Goal: Find specific page/section: Find specific page/section

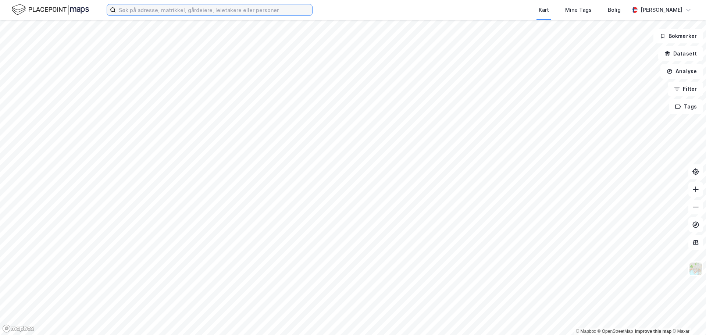
click at [170, 11] on input at bounding box center [214, 9] width 196 height 11
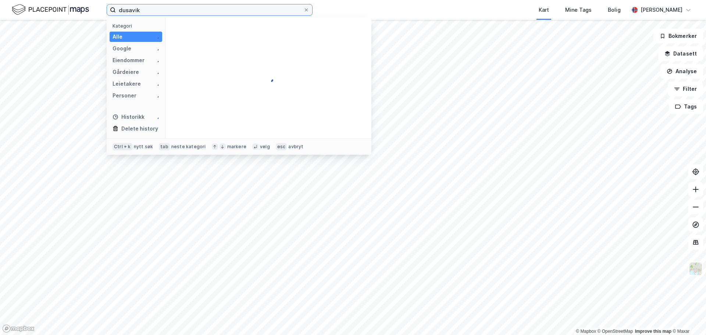
type input "dusavik"
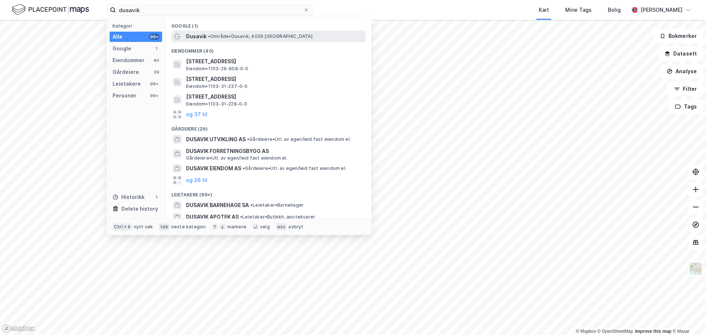
click at [213, 39] on span "• Område • [GEOGRAPHIC_DATA], [GEOGRAPHIC_DATA]" at bounding box center [260, 36] width 104 height 6
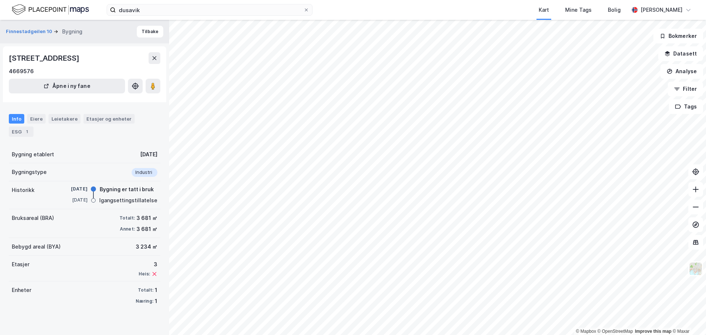
drag, startPoint x: 74, startPoint y: 56, endPoint x: 10, endPoint y: 56, distance: 64.0
click at [10, 56] on div "[STREET_ADDRESS]" at bounding box center [45, 58] width 72 height 12
copy div "Finnestadgeilen 10"
